Goal: Go to known website: Go to known website

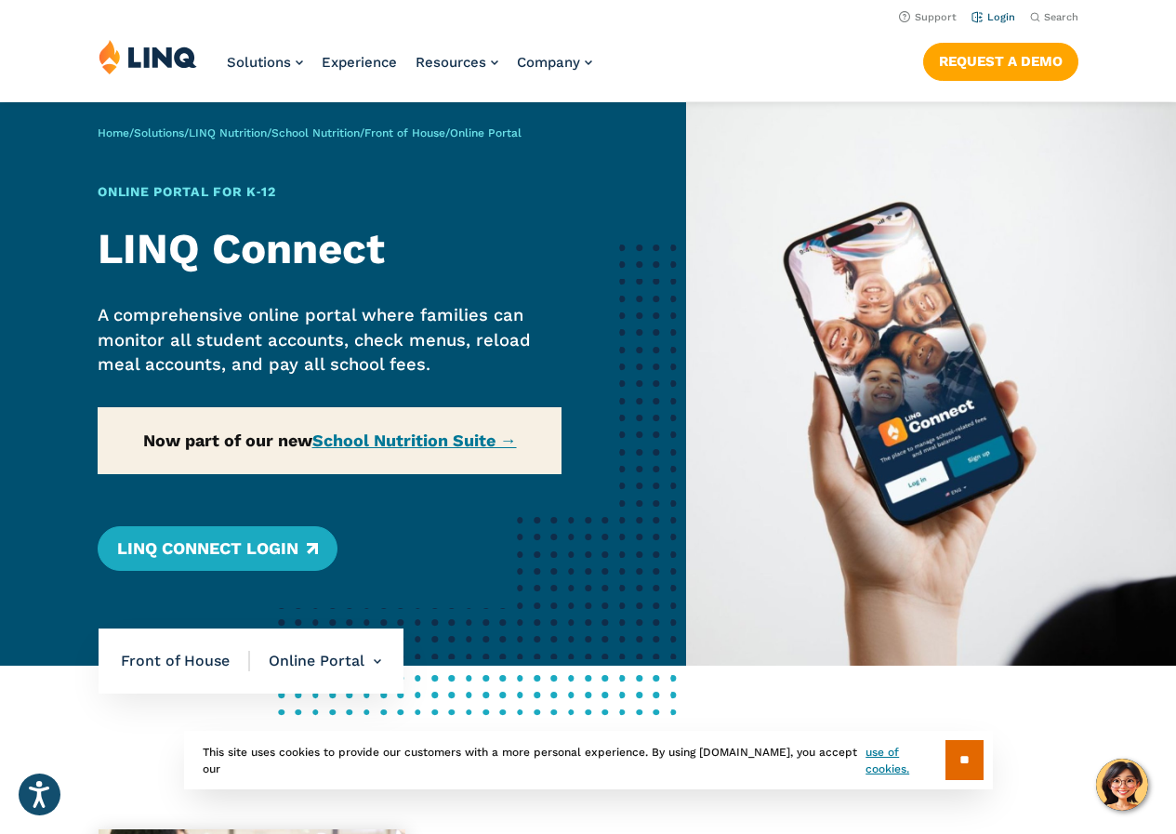
click at [1001, 18] on link "Login" at bounding box center [994, 17] width 44 height 12
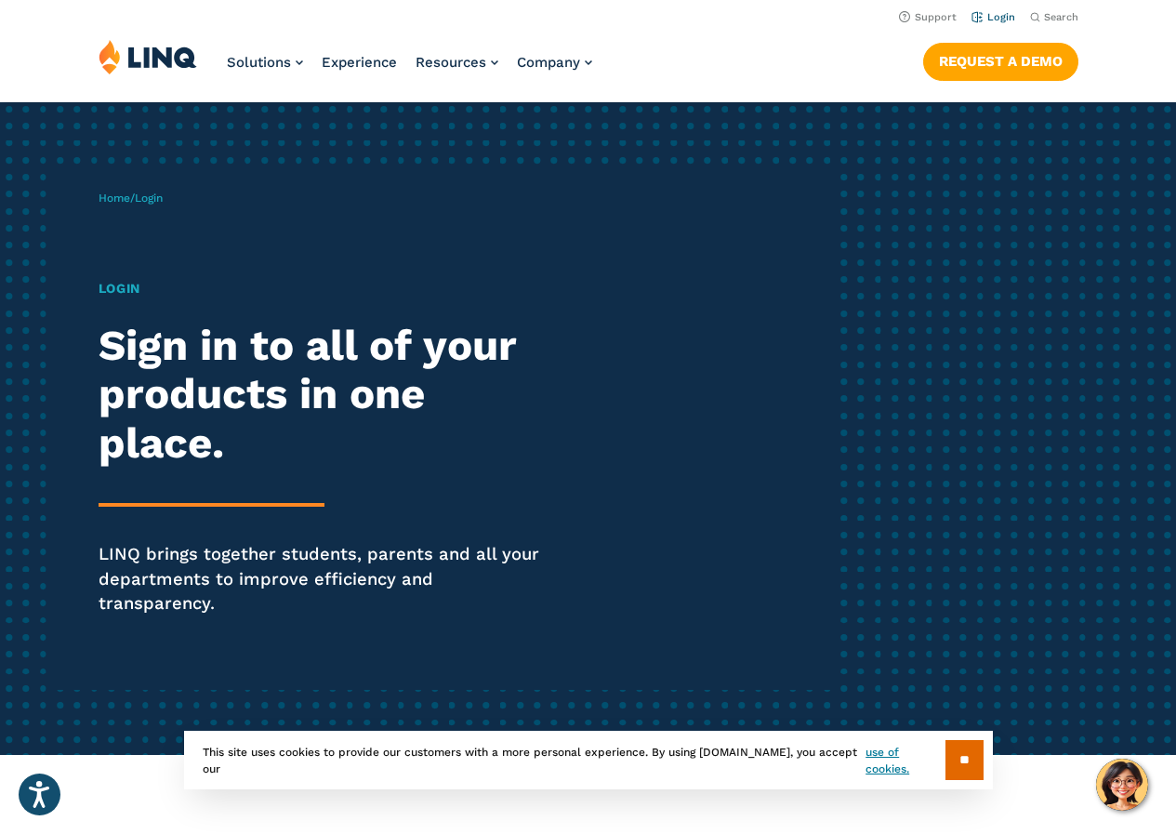
click at [999, 16] on link "Login" at bounding box center [994, 17] width 44 height 12
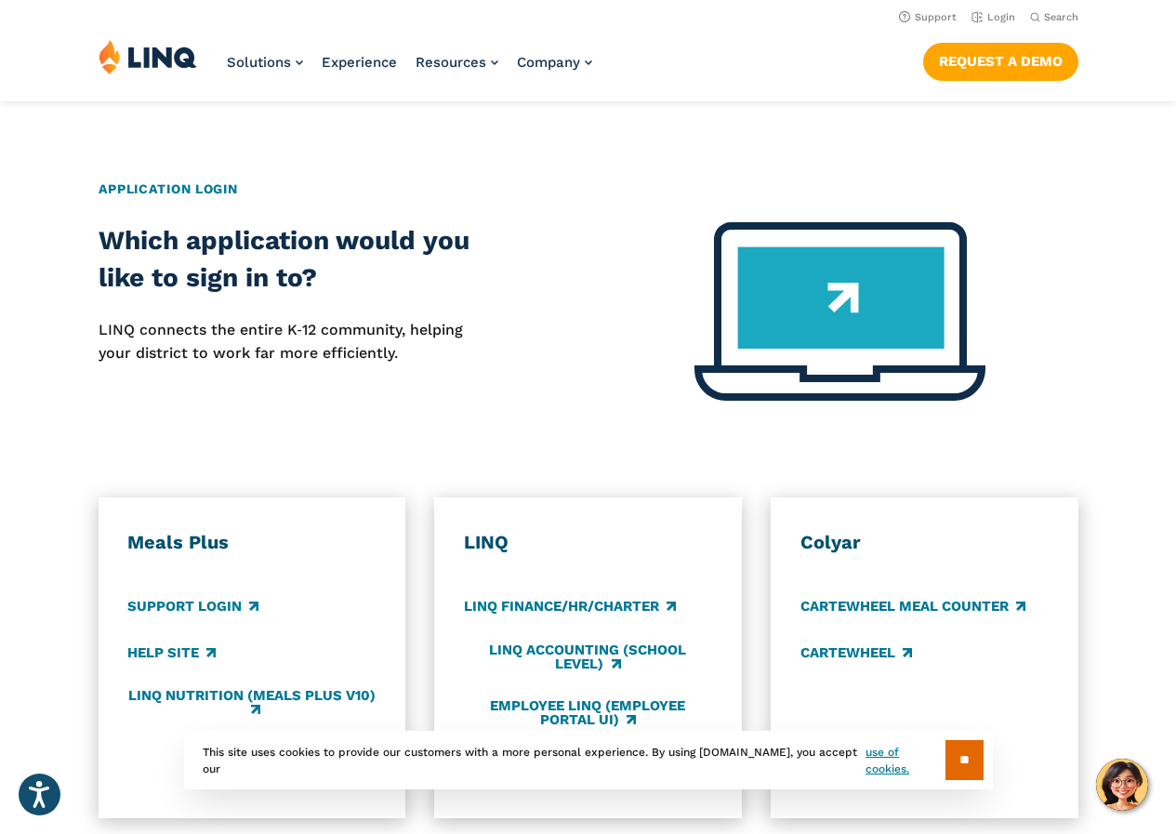
scroll to position [651, 0]
